Goal: Transaction & Acquisition: Purchase product/service

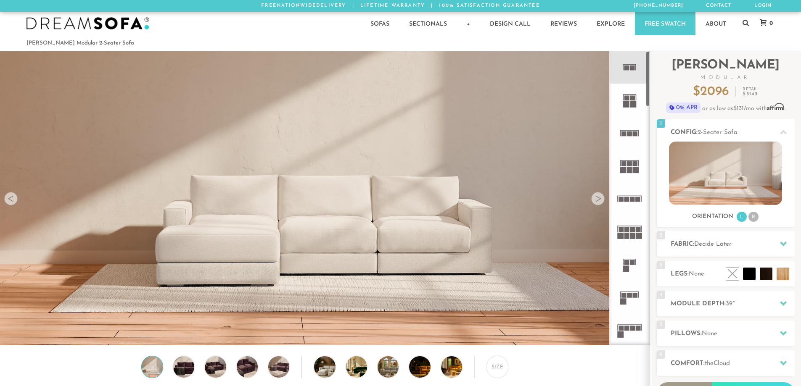
click at [629, 67] on rect at bounding box center [626, 68] width 5 height 5
click at [186, 374] on img at bounding box center [183, 367] width 25 height 21
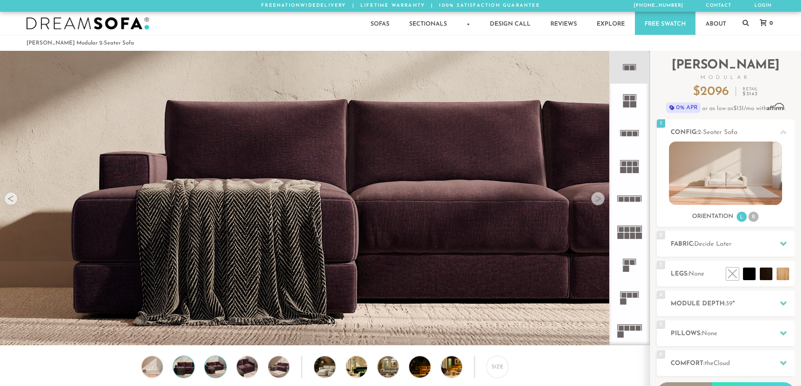
click at [209, 370] on img at bounding box center [215, 367] width 25 height 21
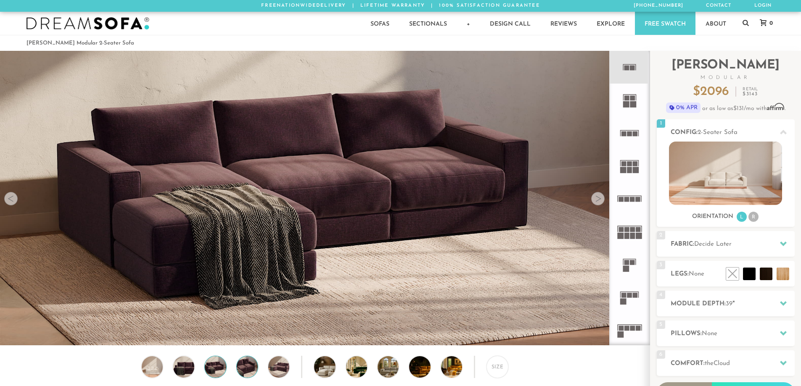
click at [242, 367] on img at bounding box center [247, 367] width 25 height 21
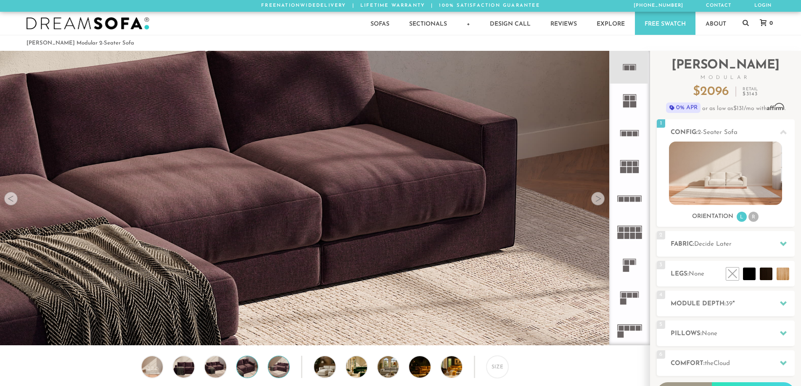
click at [269, 366] on img at bounding box center [278, 367] width 25 height 21
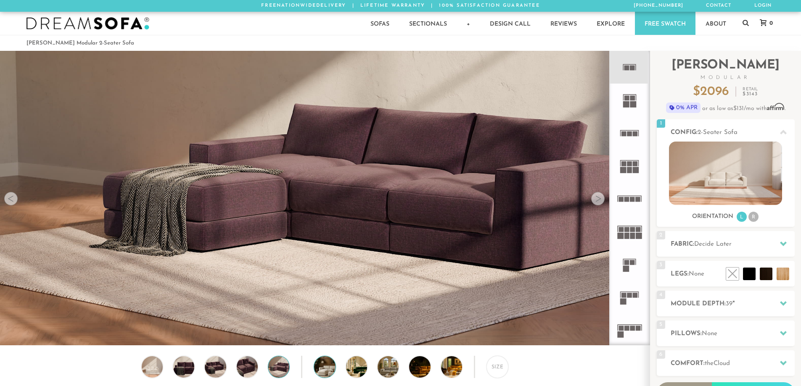
click at [332, 367] on img at bounding box center [332, 367] width 37 height 21
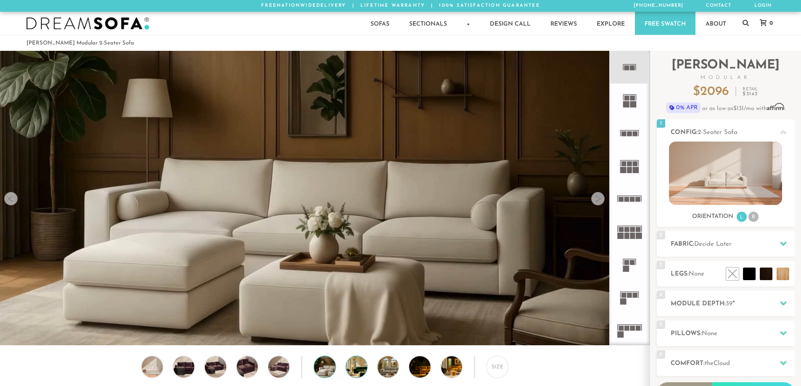
click at [359, 369] on img at bounding box center [364, 367] width 37 height 21
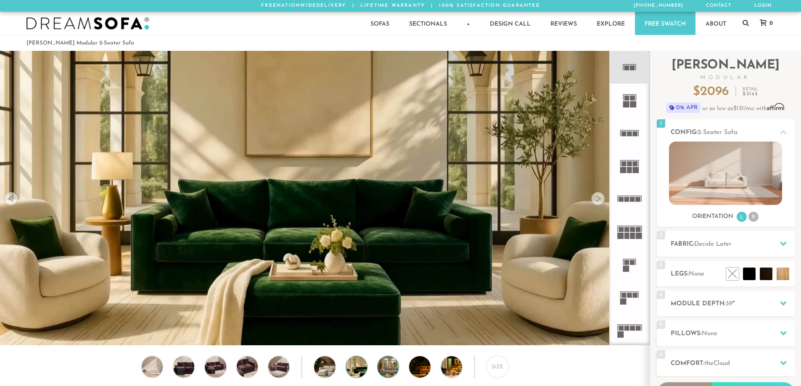
click at [391, 374] on img at bounding box center [396, 367] width 37 height 21
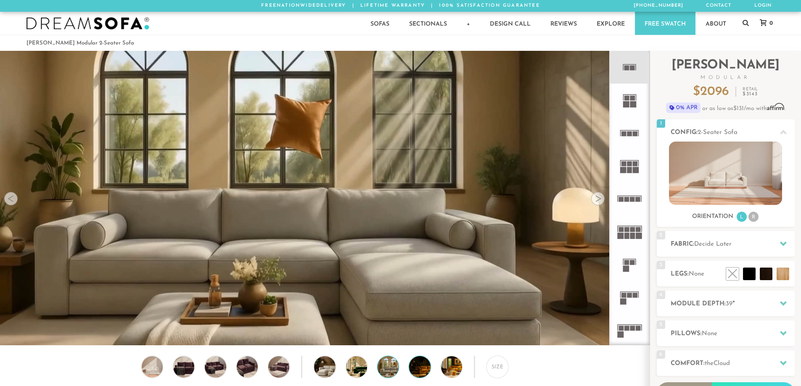
click at [416, 374] on img at bounding box center [427, 367] width 37 height 21
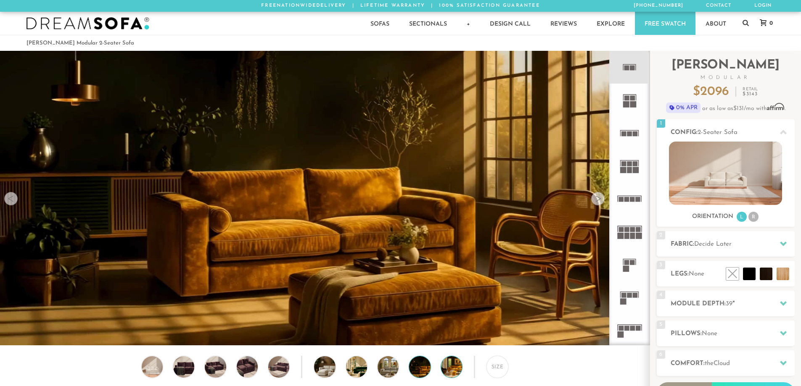
click at [450, 373] on img at bounding box center [459, 367] width 37 height 21
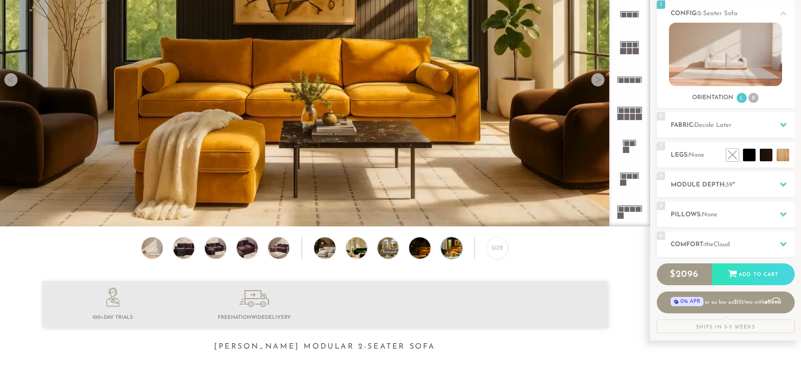
scroll to position [168, 0]
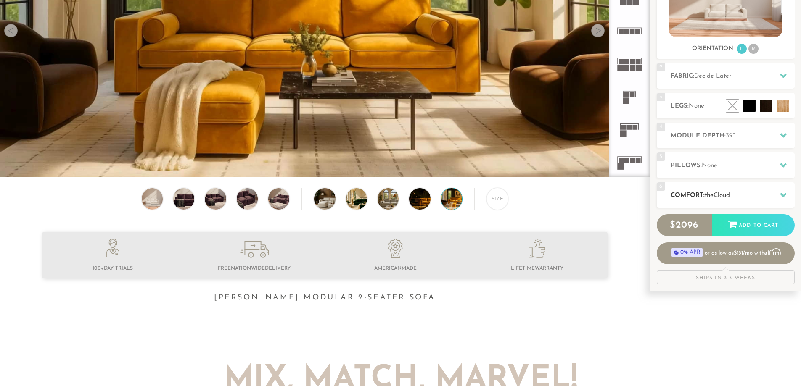
click at [782, 192] on icon at bounding box center [783, 195] width 7 height 7
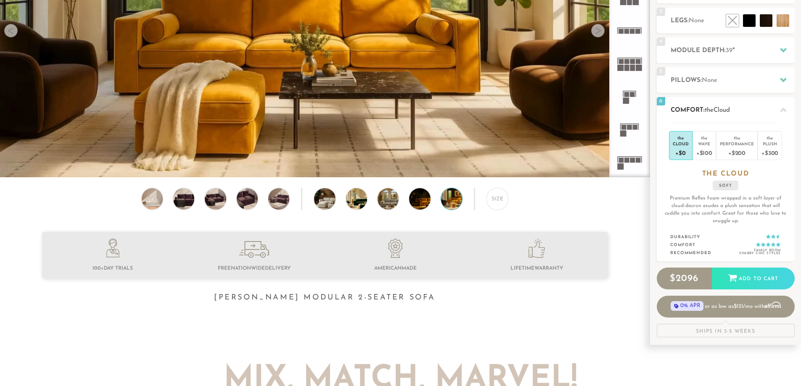
click at [789, 108] on div at bounding box center [783, 109] width 18 height 17
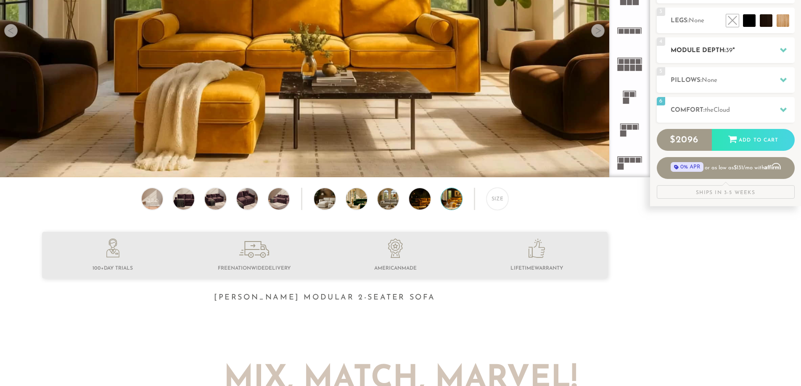
click at [788, 54] on div at bounding box center [783, 50] width 18 height 17
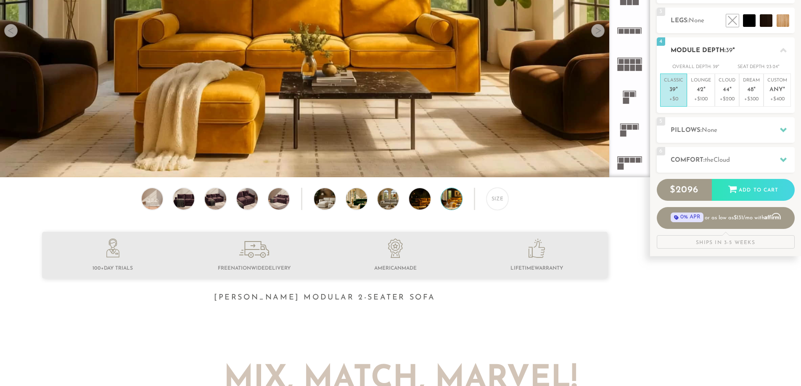
click at [786, 50] on icon at bounding box center [783, 50] width 7 height 7
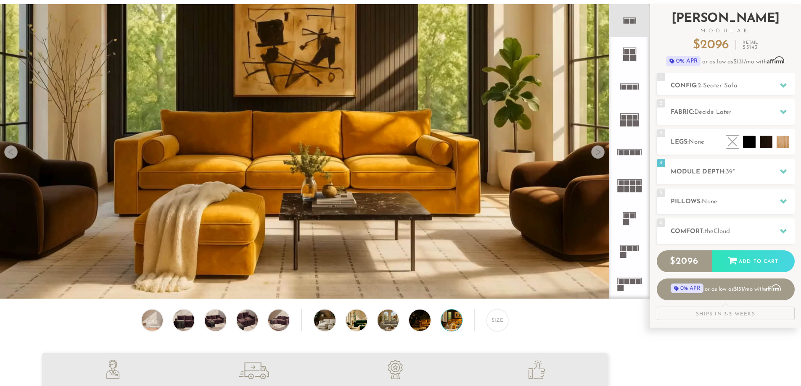
scroll to position [42, 0]
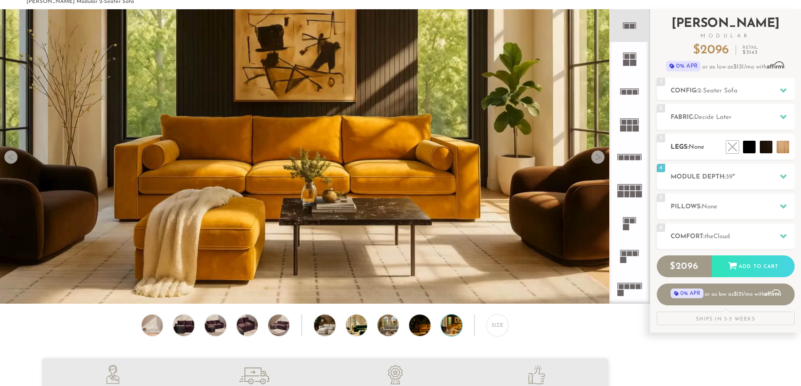
click at [689, 145] on h2 "Legs: None" at bounding box center [733, 148] width 124 height 10
click at [723, 119] on span "Decide Later" at bounding box center [712, 117] width 37 height 6
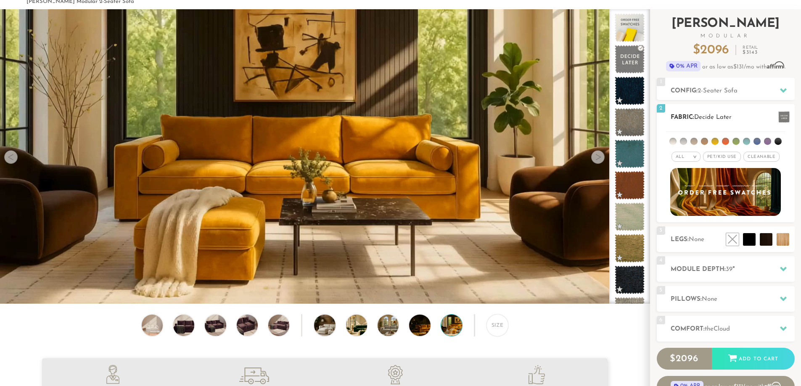
click at [718, 156] on span "Pet/Kid Use x" at bounding box center [722, 157] width 38 height 10
click at [758, 152] on span "Cleanable x" at bounding box center [764, 157] width 36 height 10
click at [713, 142] on li at bounding box center [714, 141] width 7 height 7
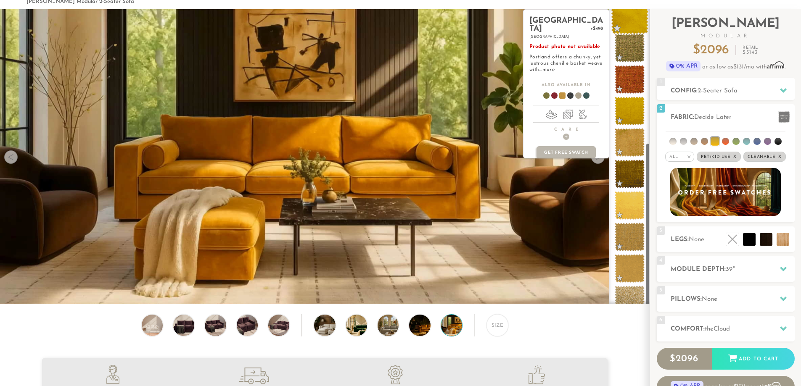
scroll to position [244, 0]
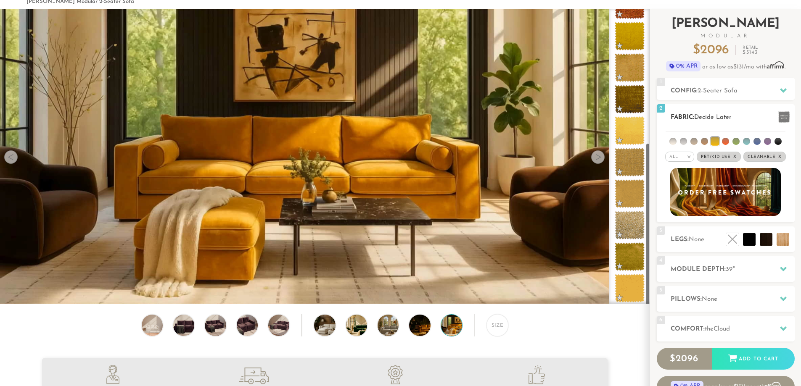
click at [746, 143] on li at bounding box center [746, 141] width 7 height 7
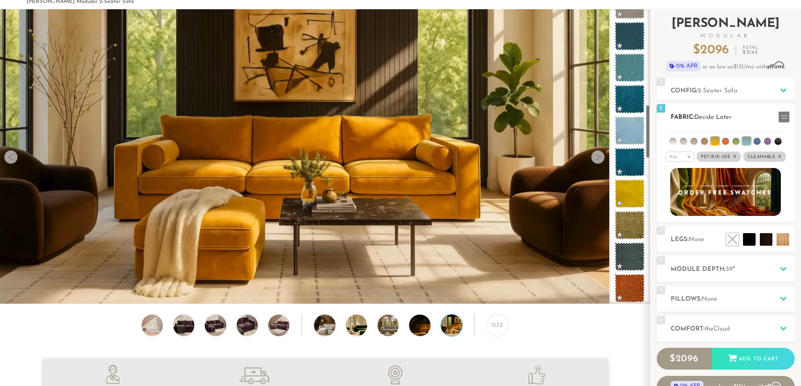
scroll to position [528, 0]
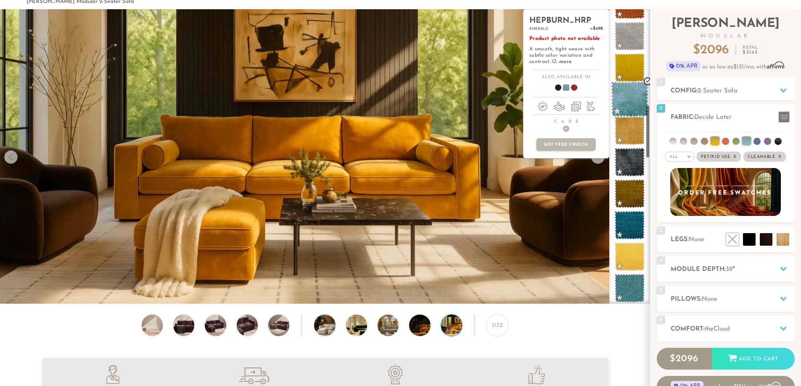
click at [626, 96] on span at bounding box center [629, 100] width 37 height 36
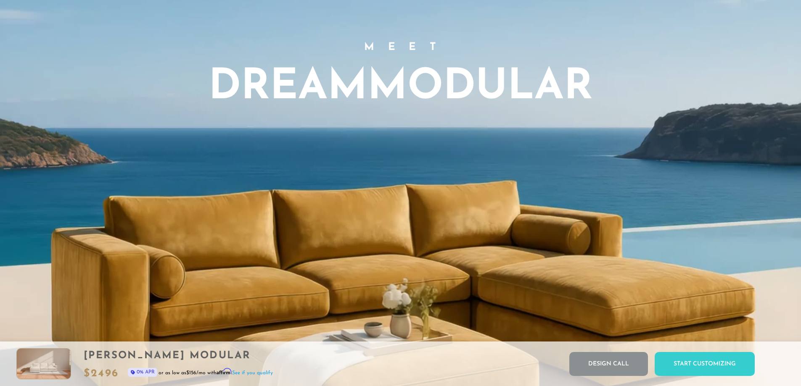
scroll to position [0, 0]
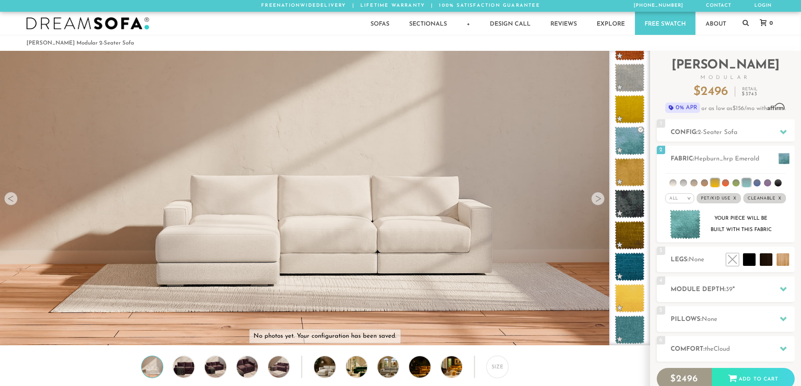
click at [596, 201] on div at bounding box center [597, 198] width 13 height 13
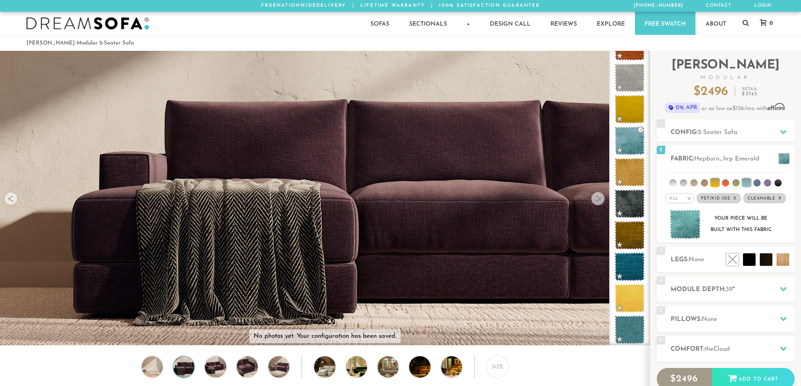
click at [597, 200] on div at bounding box center [597, 198] width 13 height 13
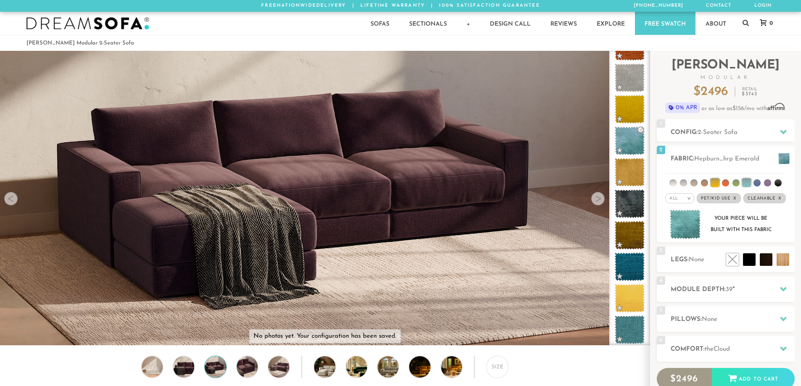
click at [597, 200] on div at bounding box center [597, 198] width 13 height 13
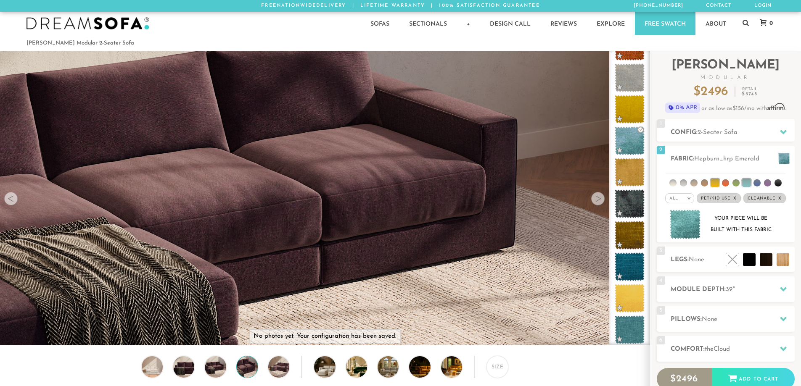
click at [597, 200] on div at bounding box center [597, 198] width 13 height 13
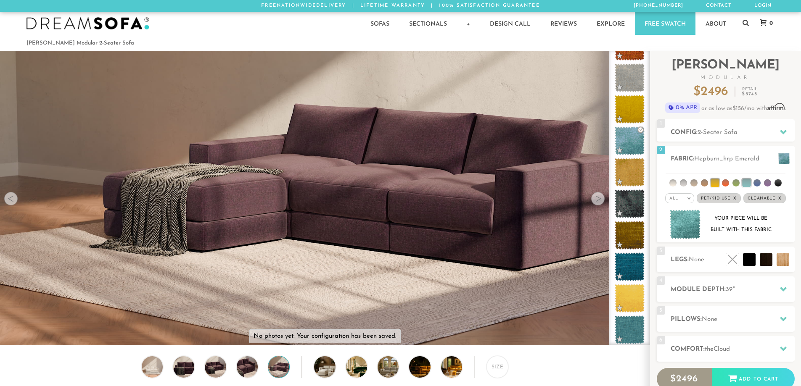
click at [597, 200] on div at bounding box center [597, 198] width 13 height 13
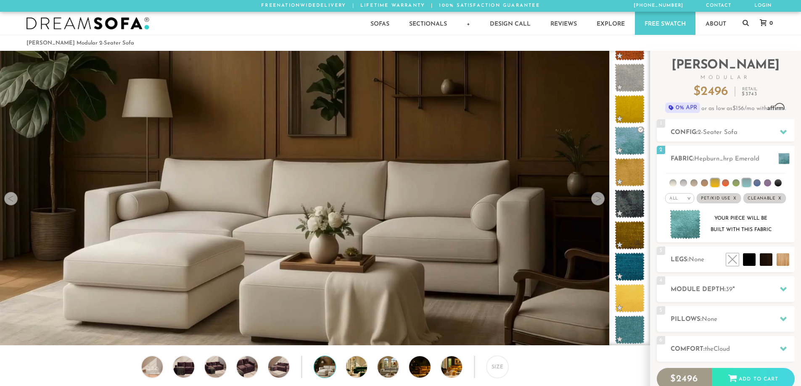
click at [597, 200] on div at bounding box center [597, 198] width 13 height 13
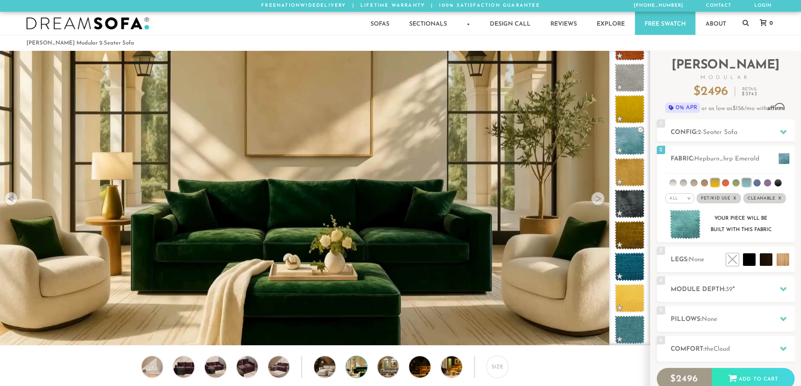
click at [597, 200] on div at bounding box center [597, 198] width 13 height 13
